Goal: Task Accomplishment & Management: Manage account settings

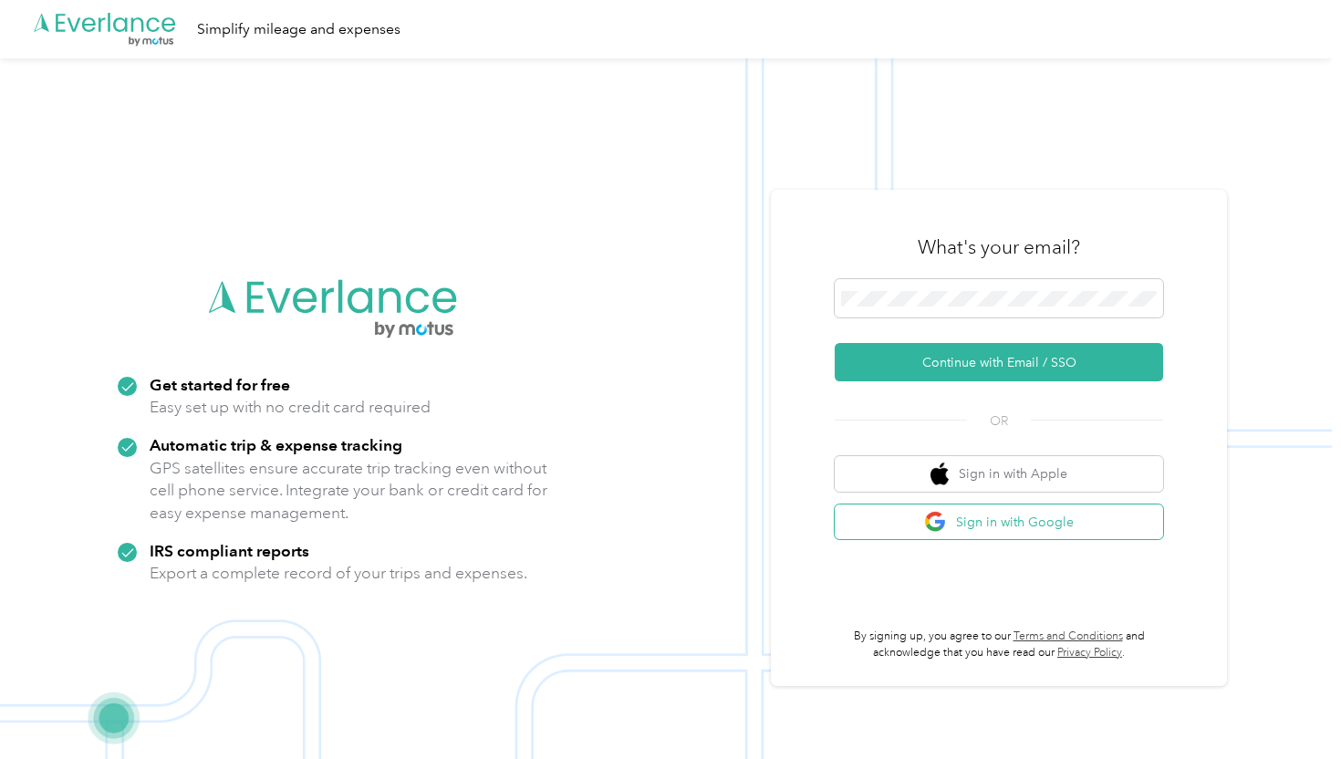
click at [943, 534] on button "Sign in with Google" at bounding box center [999, 522] width 328 height 36
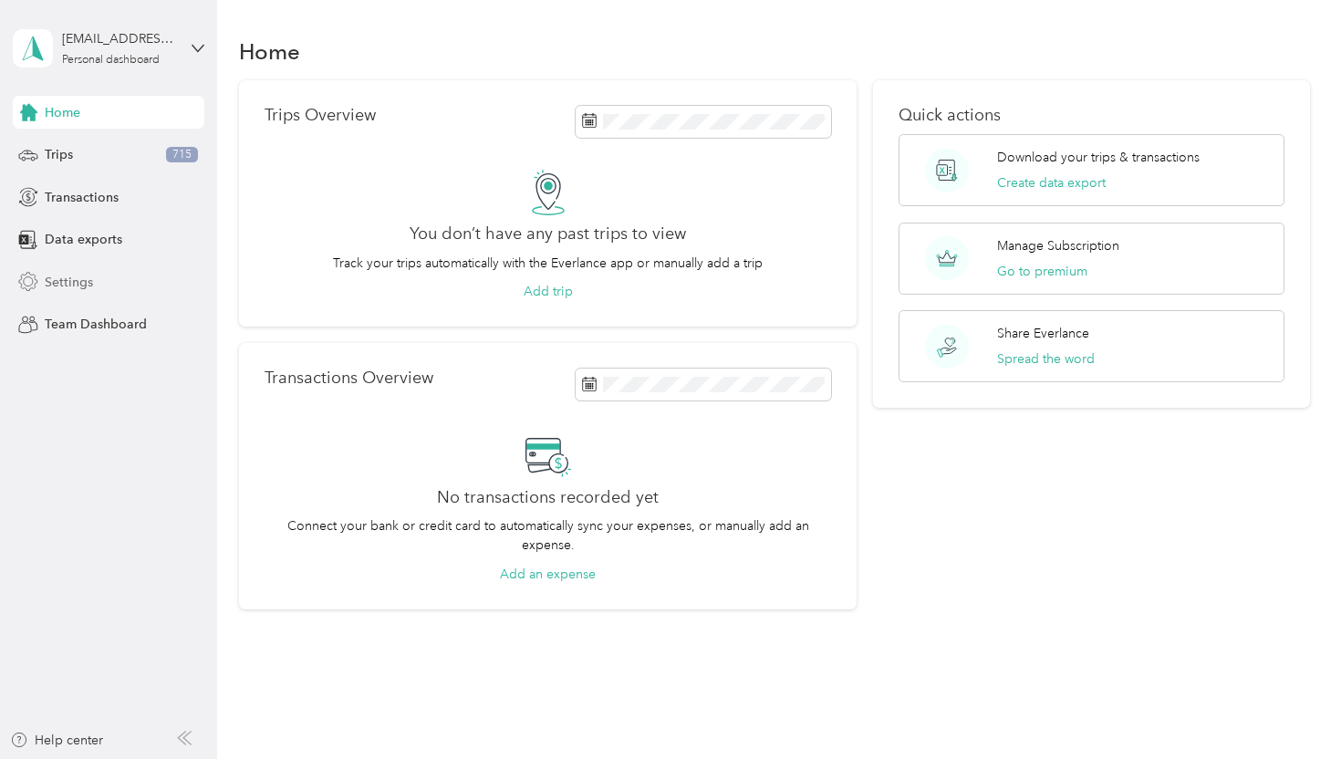
click at [94, 278] on div "Settings" at bounding box center [109, 281] width 192 height 33
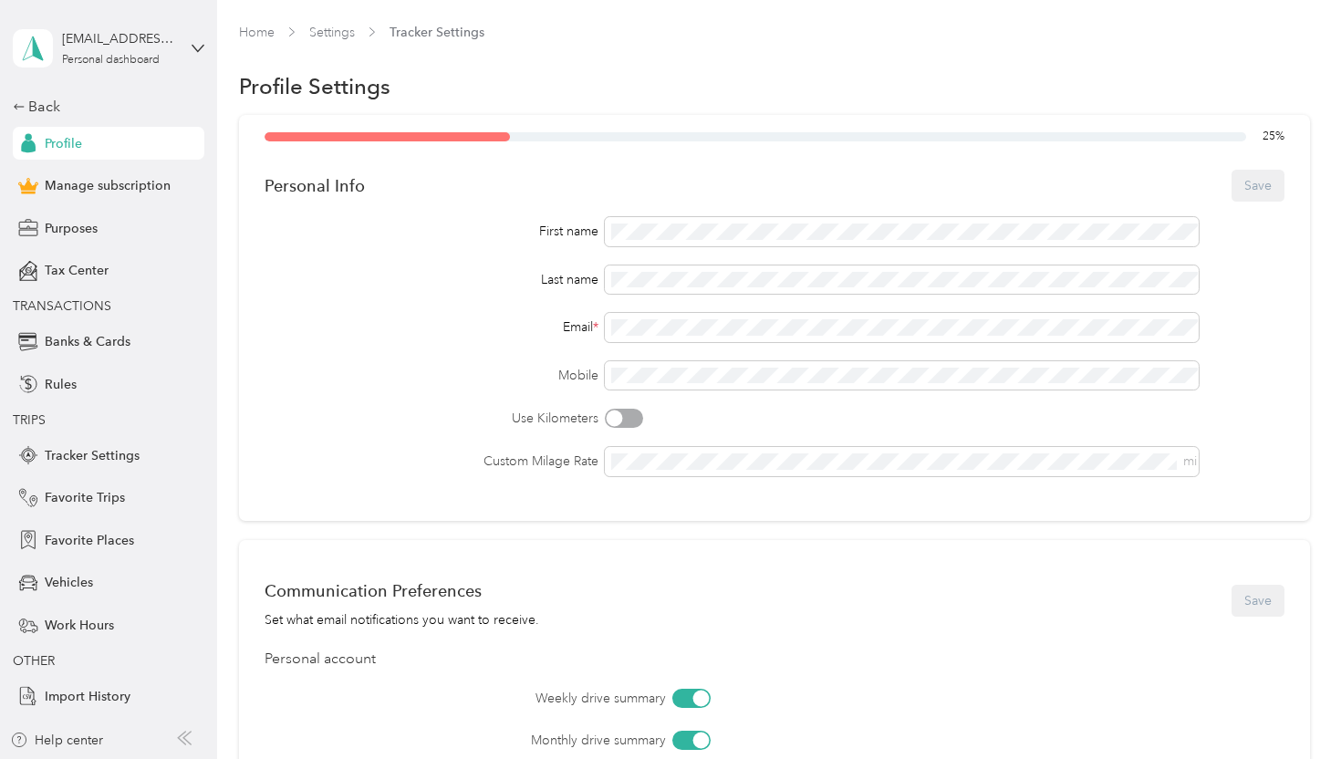
click at [180, 46] on div "[EMAIL_ADDRESS][DOMAIN_NAME] Personal dashboard" at bounding box center [109, 48] width 192 height 64
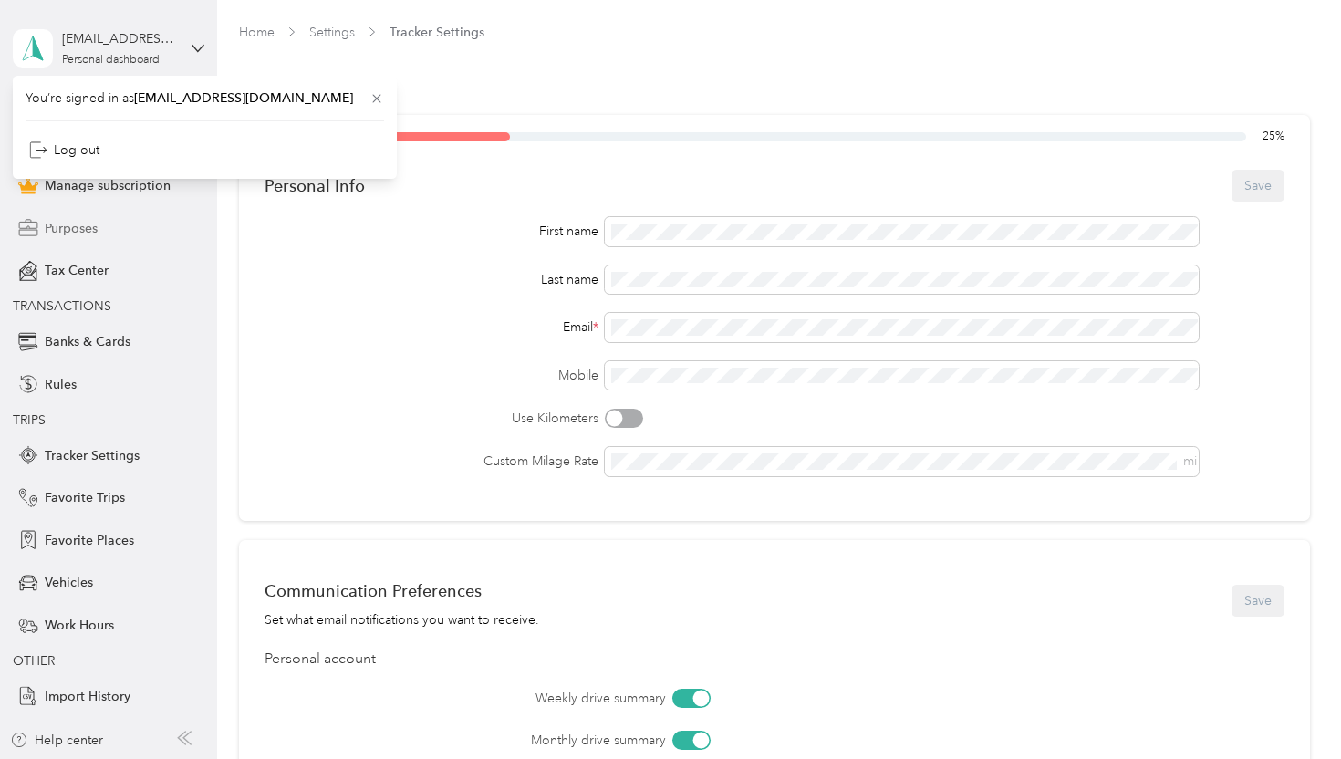
click at [148, 244] on div "Purposes" at bounding box center [109, 228] width 192 height 33
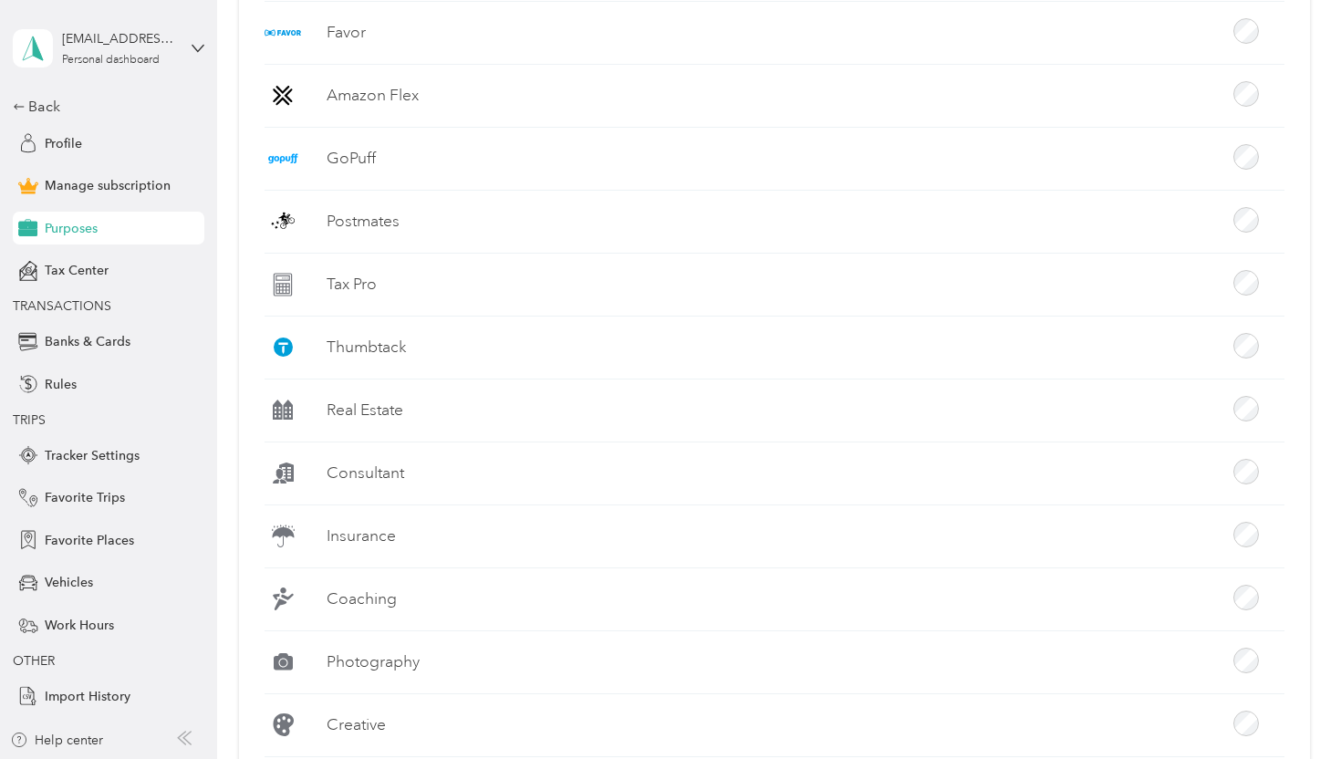
scroll to position [1157, 0]
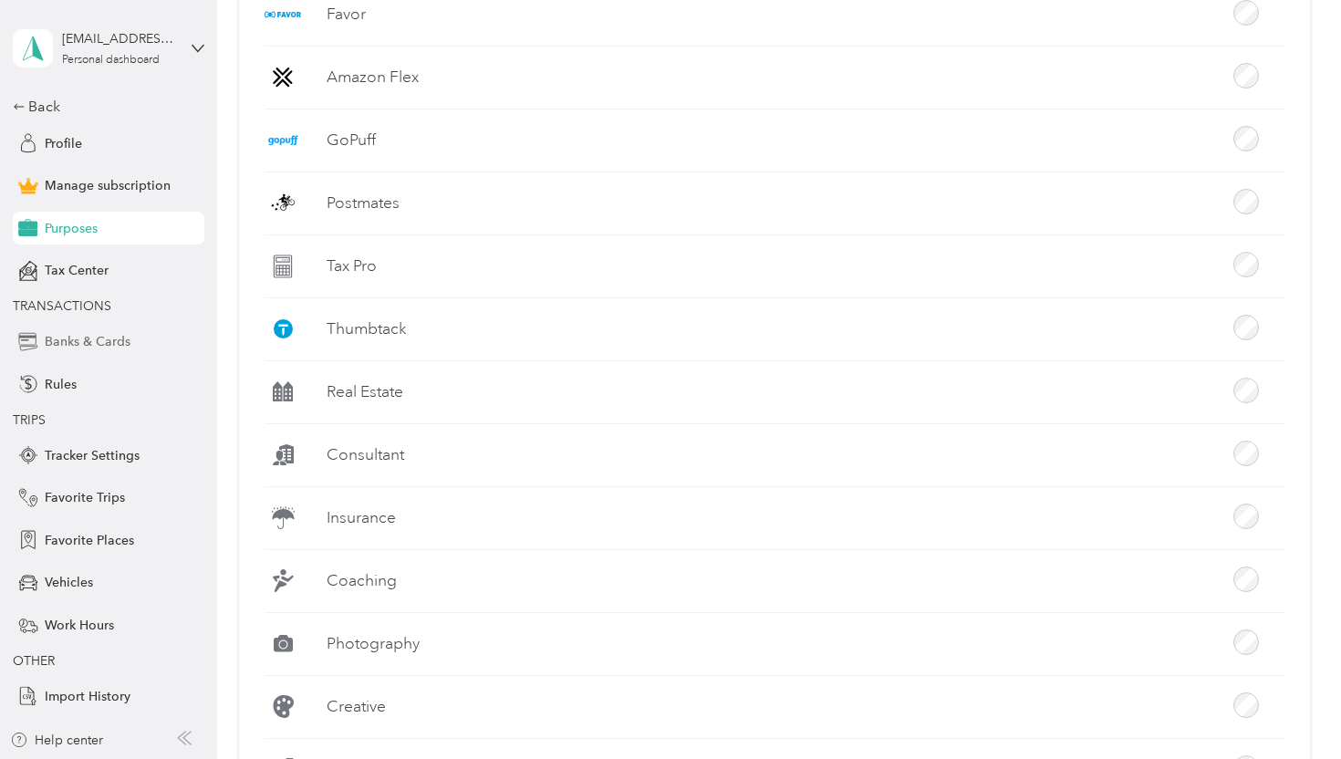
click at [104, 339] on span "Banks & Cards" at bounding box center [88, 341] width 86 height 19
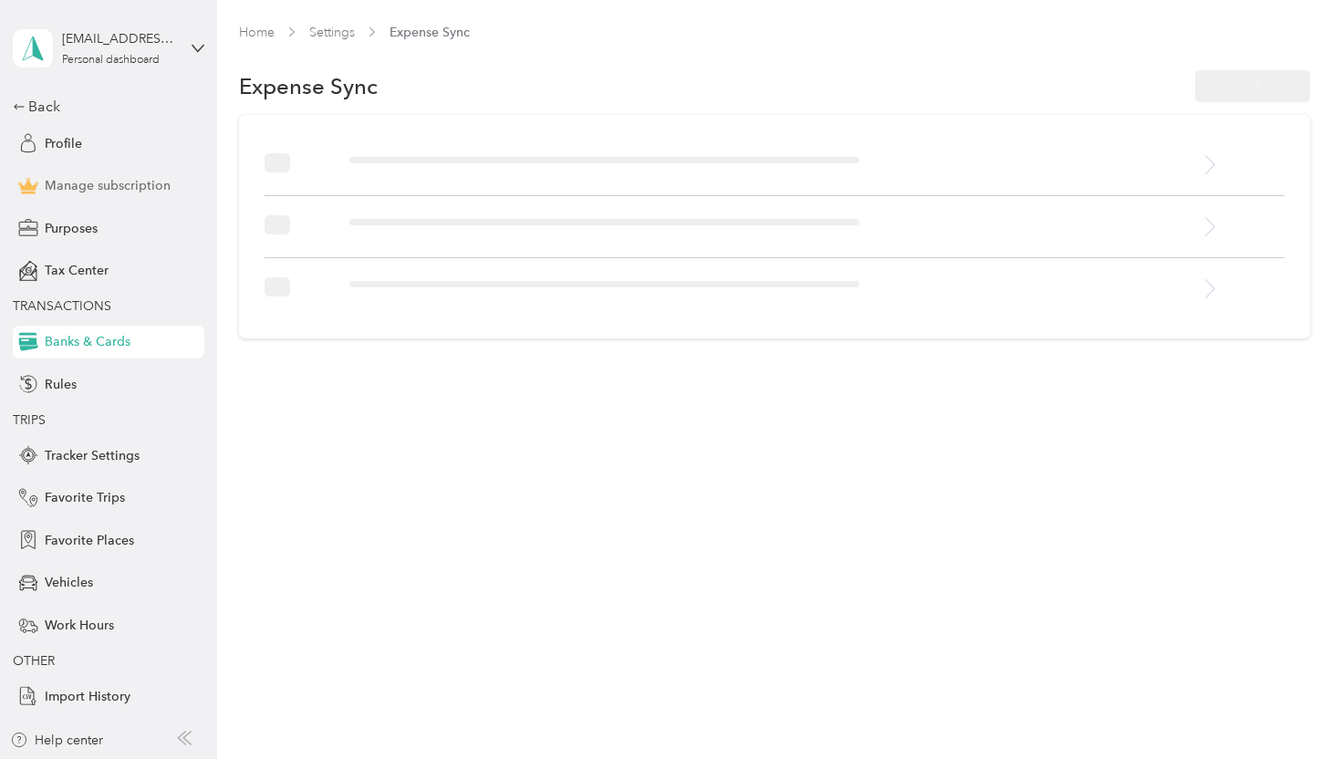
click at [146, 180] on span "Manage subscription" at bounding box center [108, 185] width 126 height 19
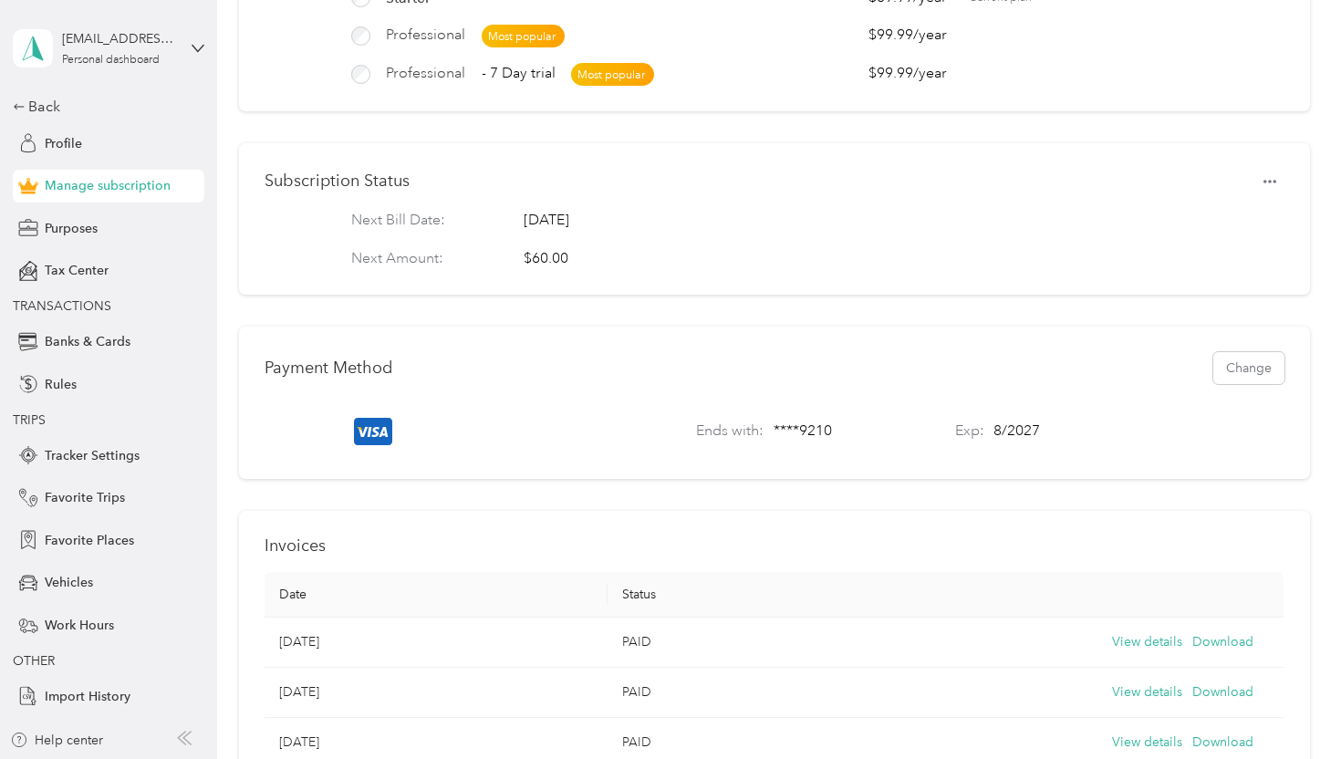
scroll to position [545, 0]
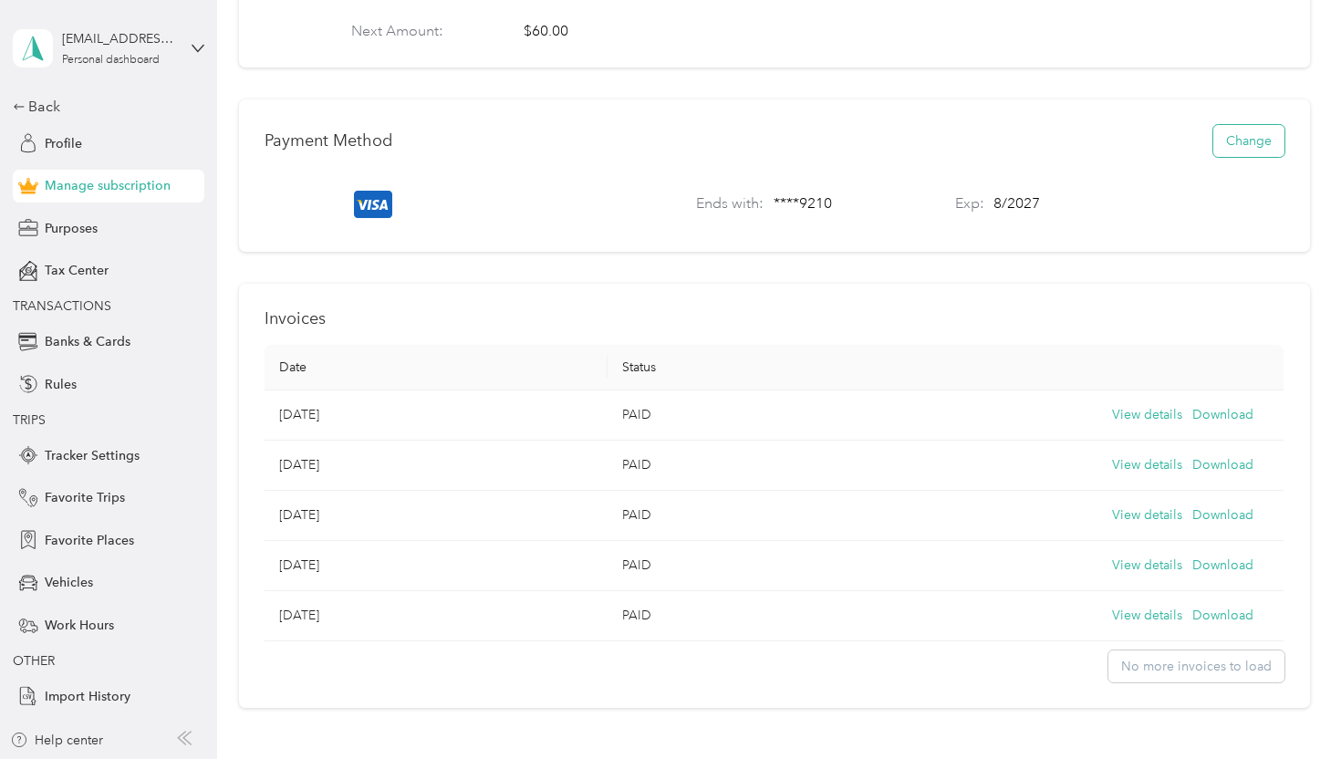
click at [1256, 137] on button "Change" at bounding box center [1248, 141] width 71 height 32
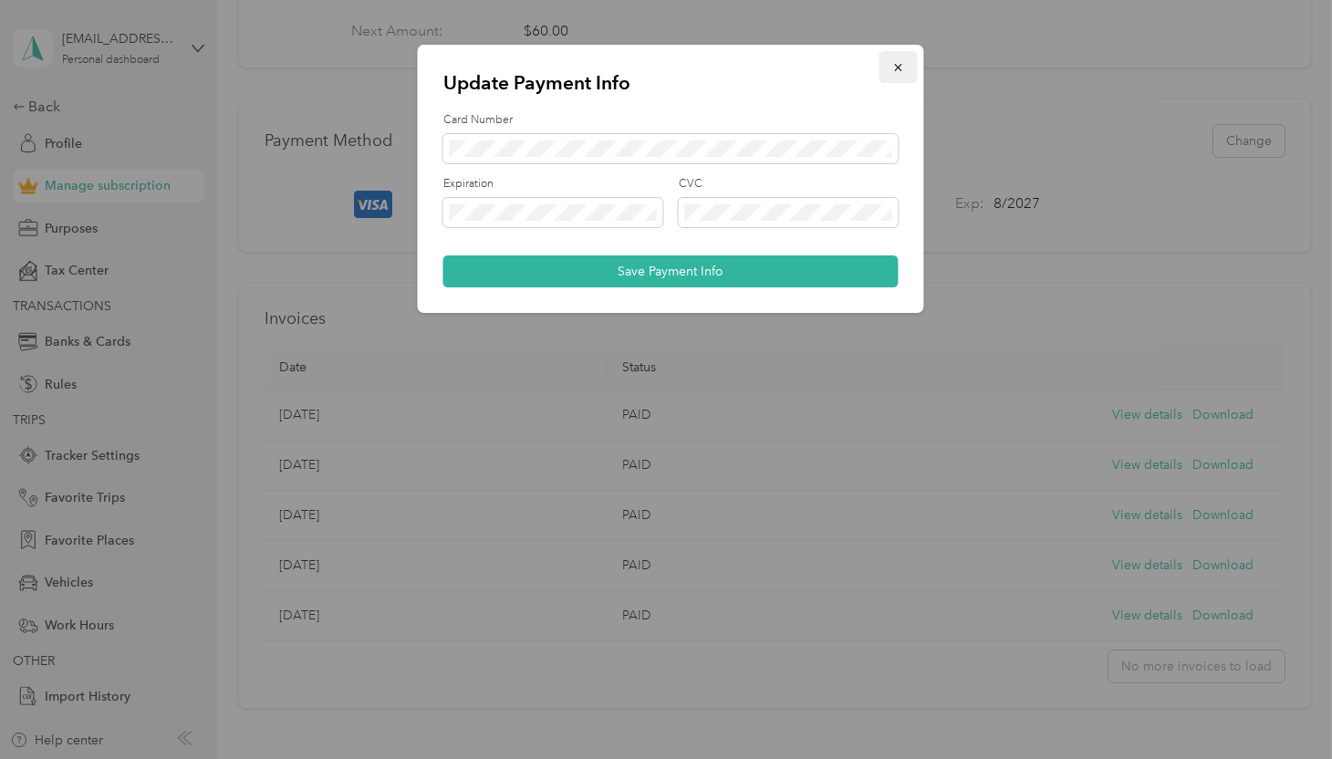
click at [898, 66] on icon "button" at bounding box center [898, 67] width 13 height 13
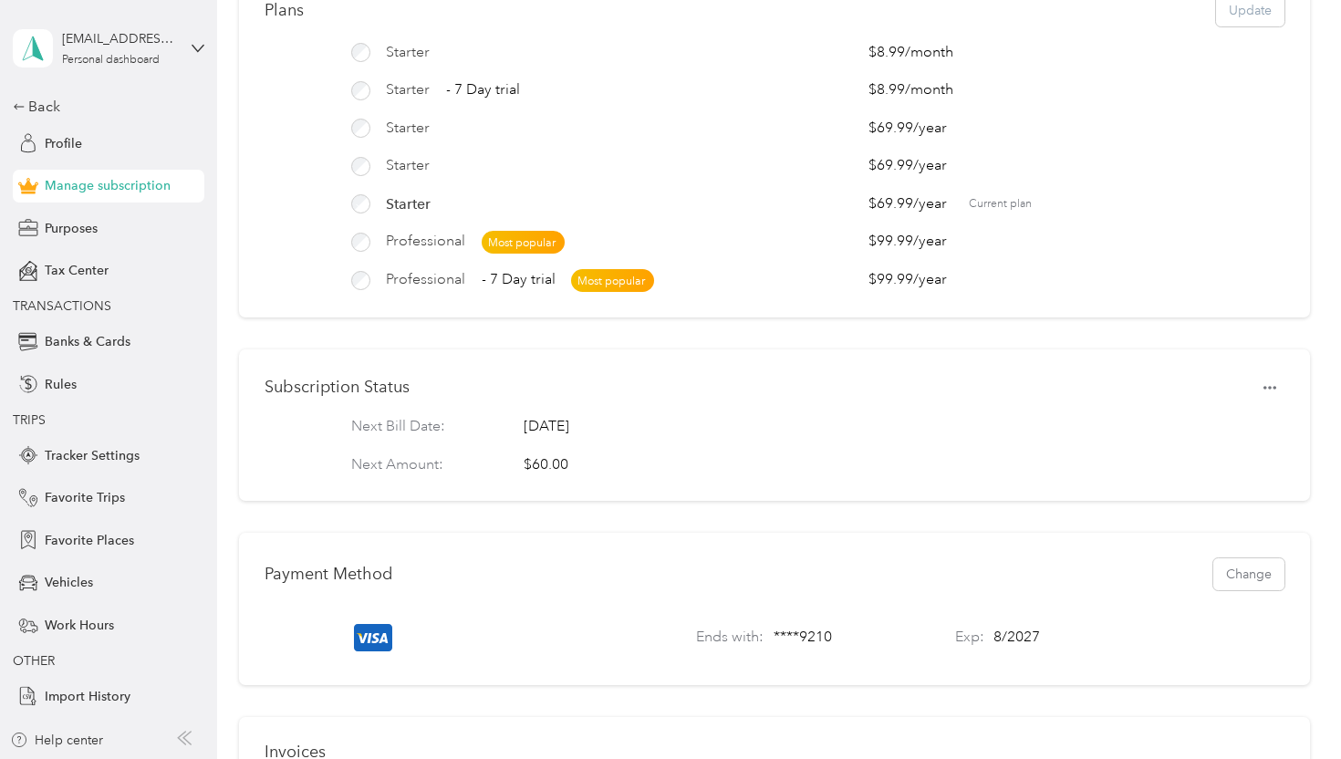
scroll to position [0, 0]
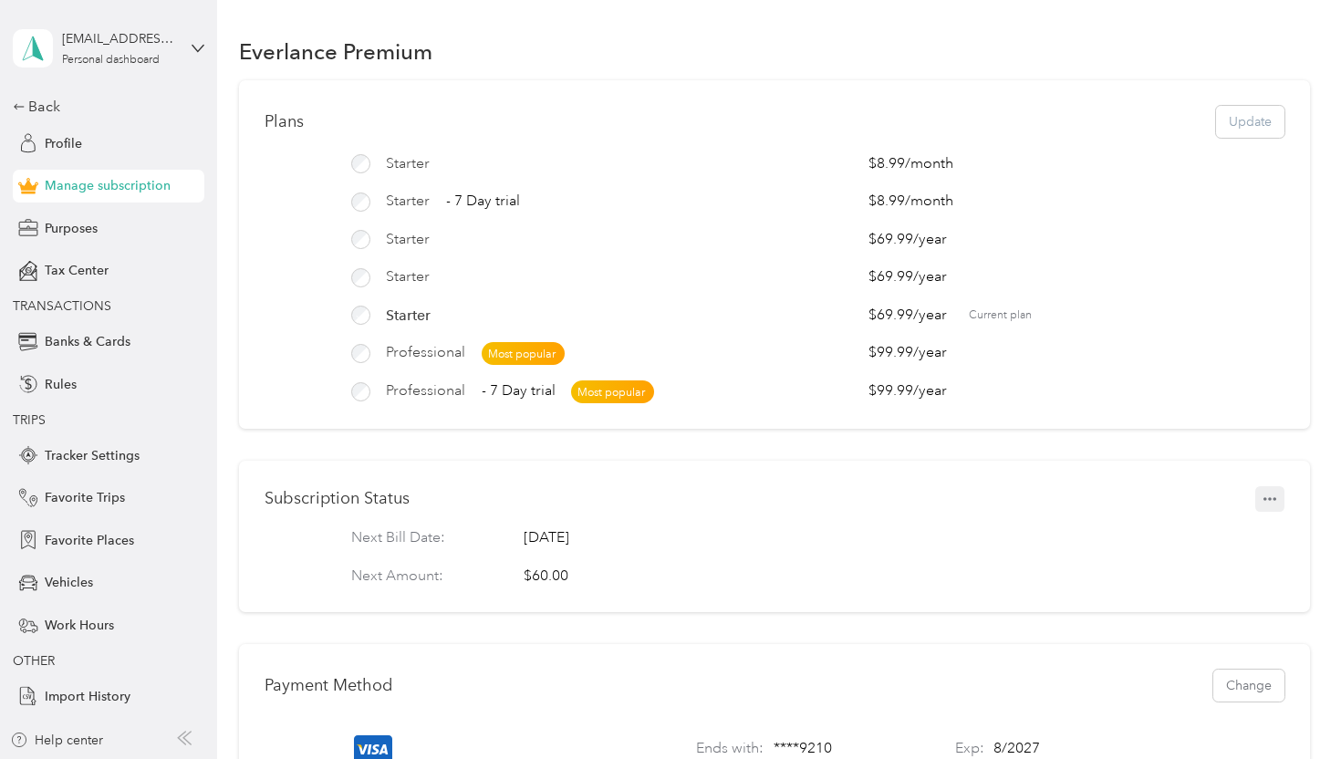
click at [1279, 505] on button "button" at bounding box center [1269, 499] width 29 height 26
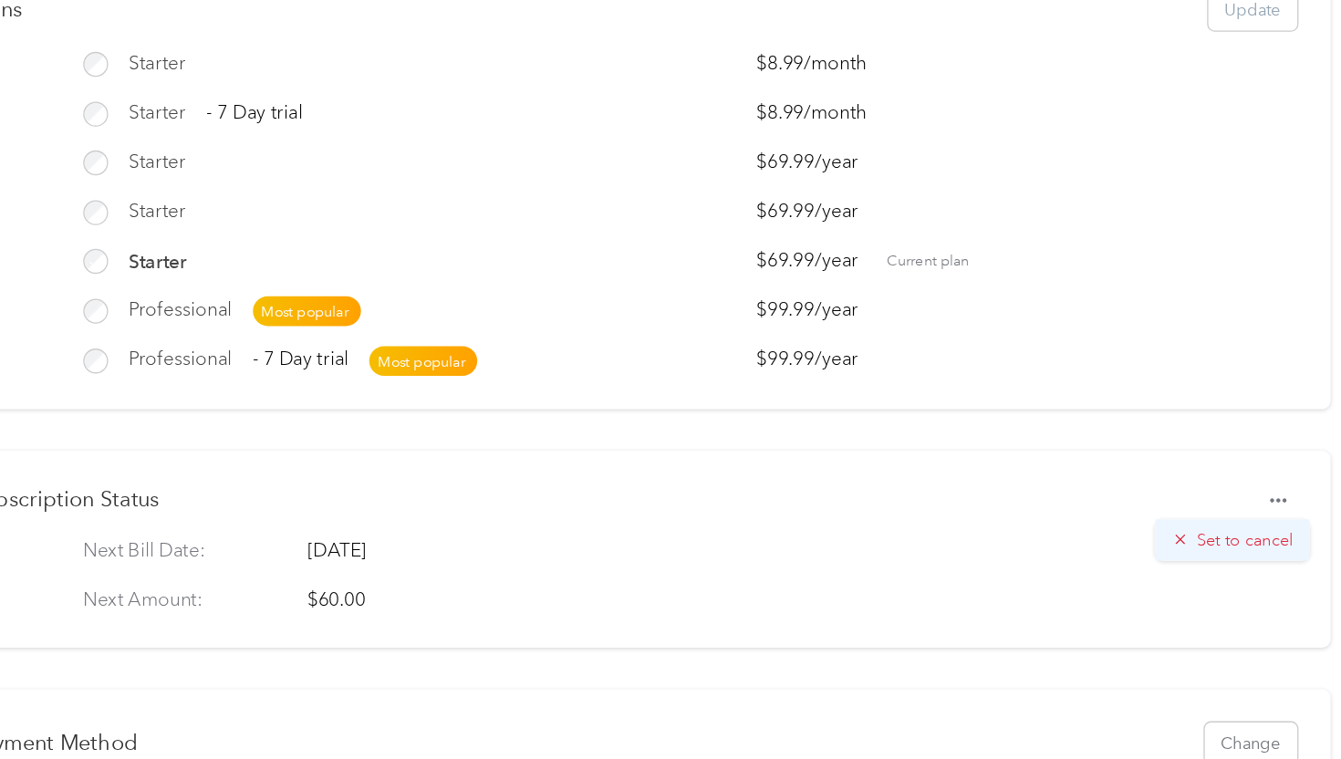
click at [1242, 534] on span "Set to cancel" at bounding box center [1244, 529] width 74 height 19
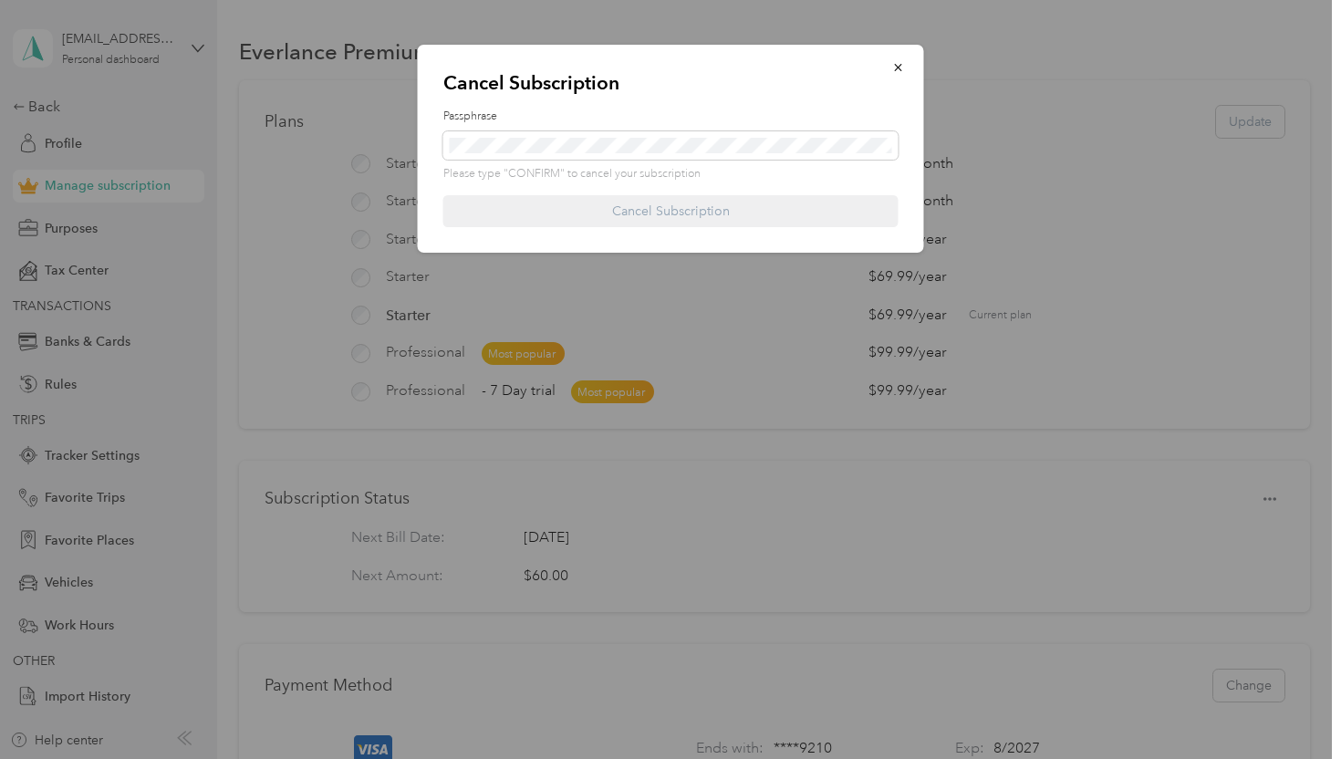
click at [510, 128] on div "Passphrase Please type "CONFIRM" to cancel your subscription" at bounding box center [670, 146] width 455 height 74
click at [510, 132] on span at bounding box center [670, 145] width 455 height 29
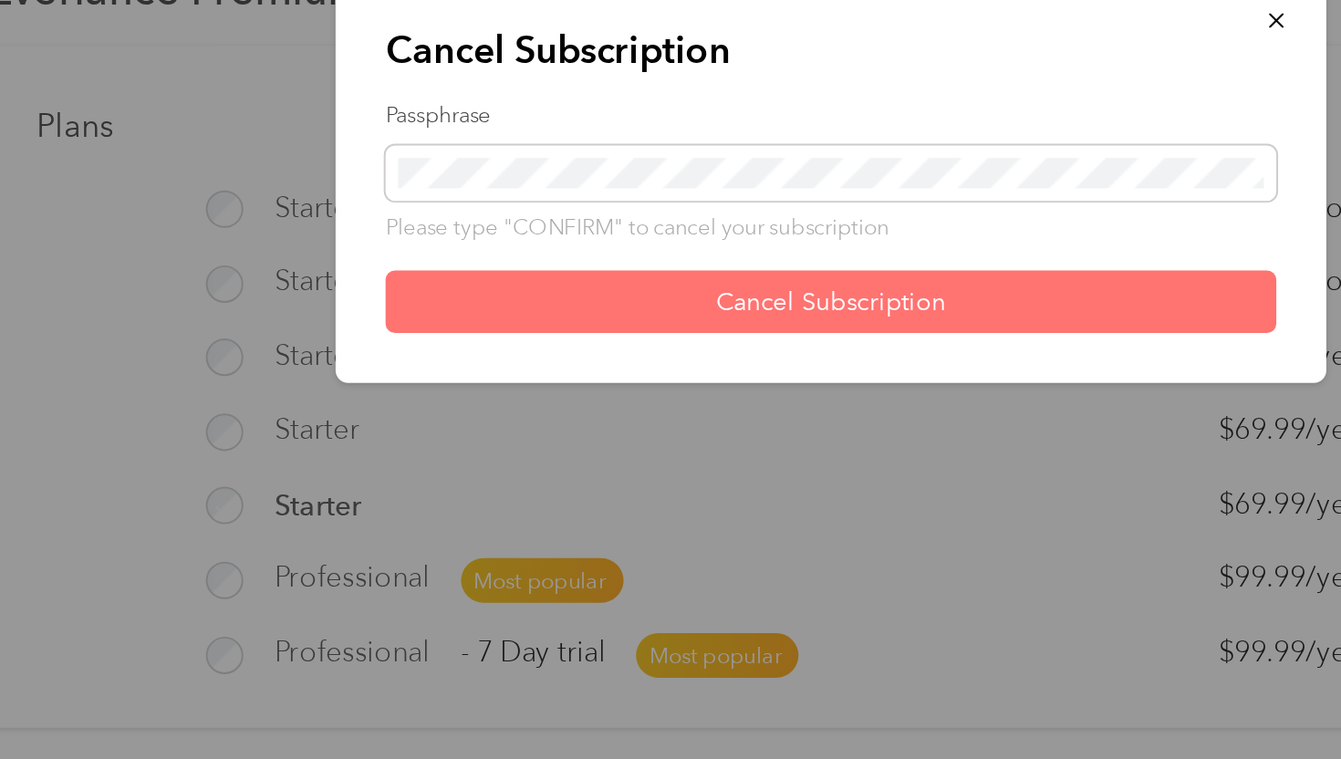
click at [575, 210] on button "Cancel Subscription" at bounding box center [670, 211] width 455 height 32
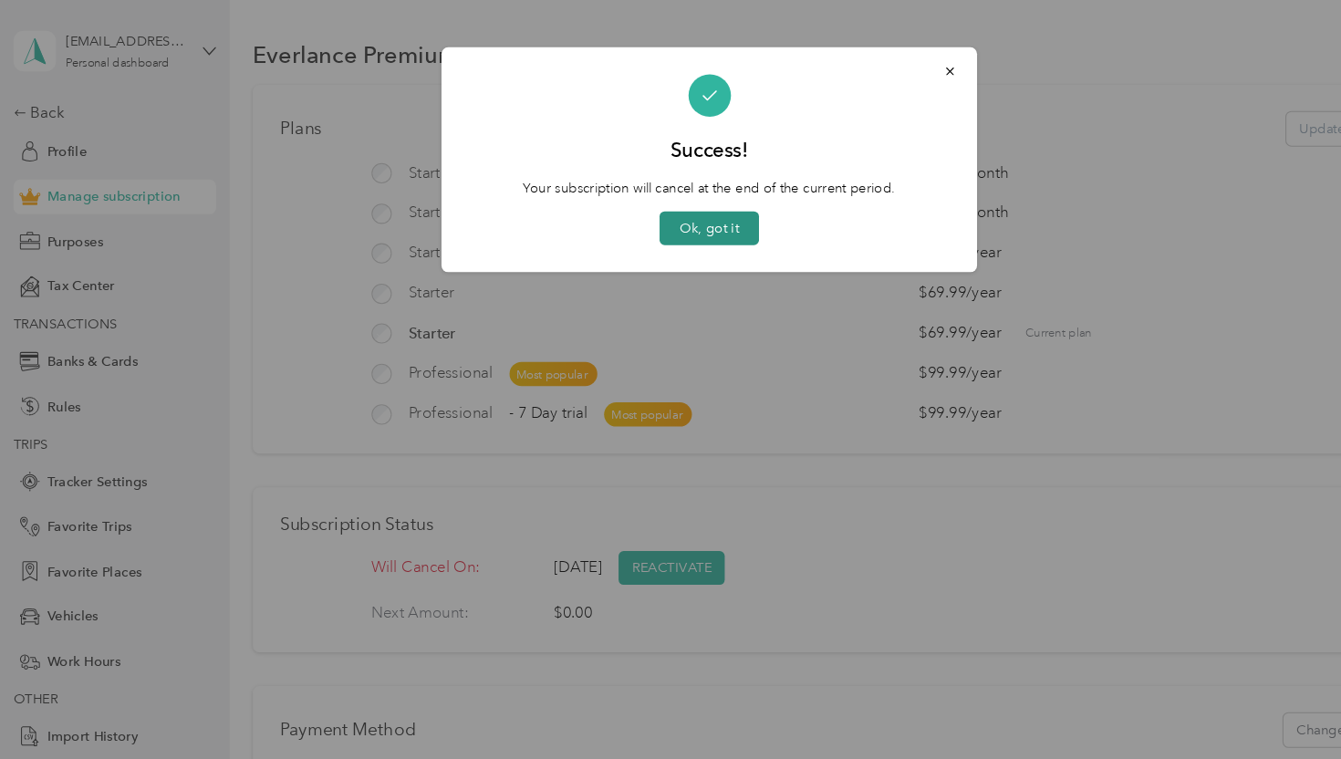
click at [649, 219] on button "Ok, got it" at bounding box center [671, 216] width 94 height 32
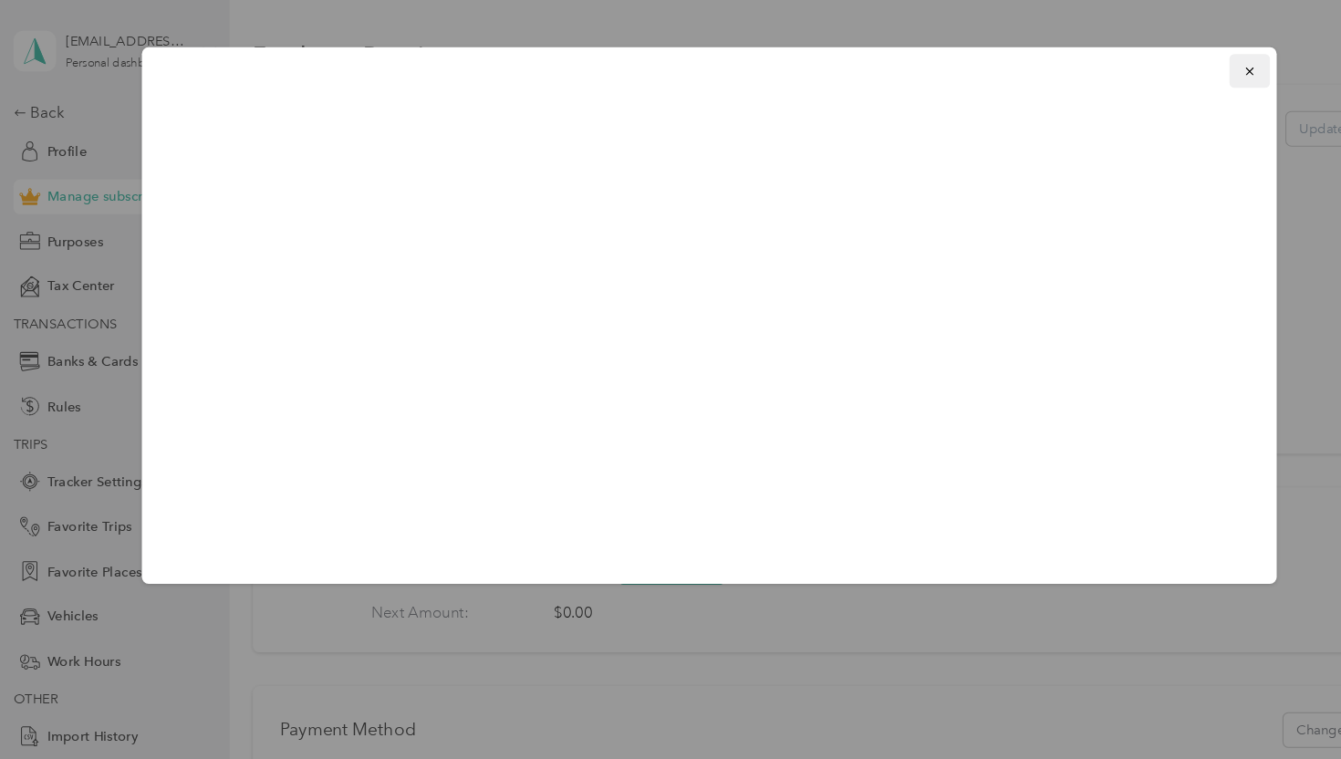
click at [1181, 58] on button "button" at bounding box center [1181, 67] width 38 height 32
